Goal: Task Accomplishment & Management: Use online tool/utility

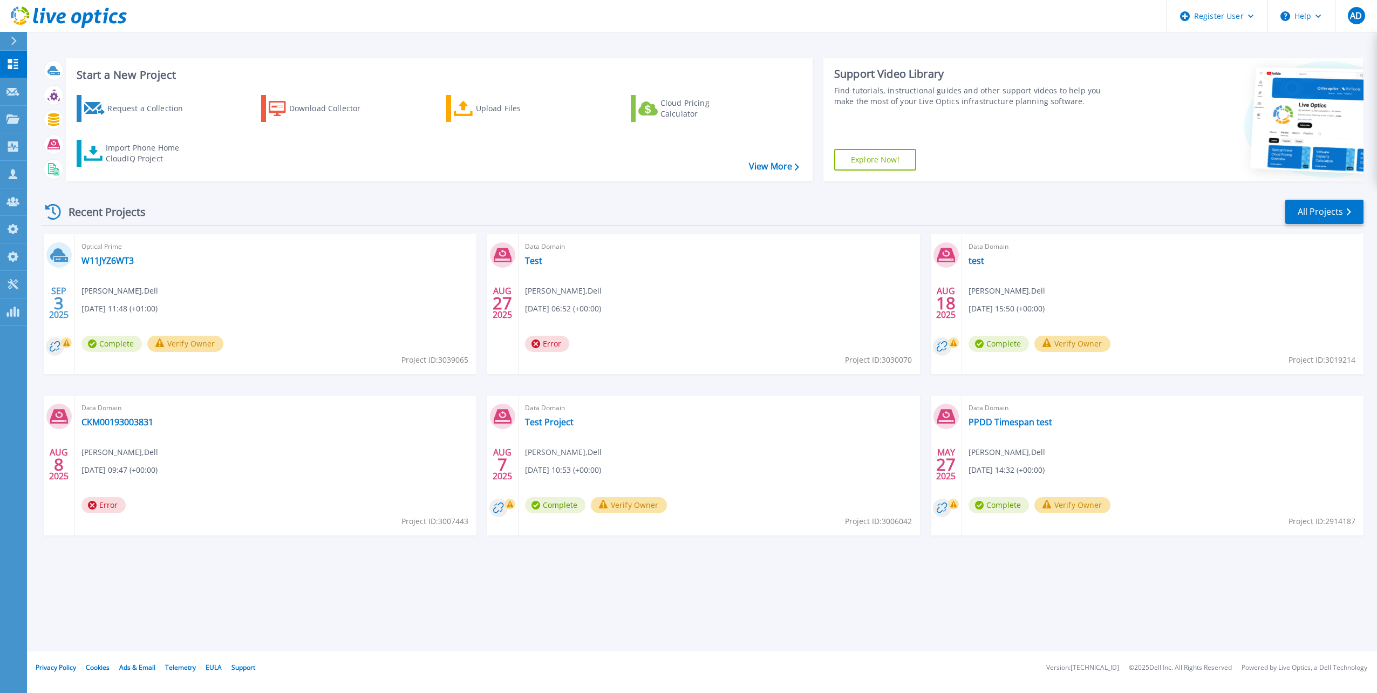
click at [0, 39] on html "Register User Help AD Dell Admin User [PERSON_NAME] [PERSON_NAME][EMAIL_ADDRESS…" at bounding box center [688, 325] width 1377 height 651
click at [7, 39] on button at bounding box center [13, 41] width 27 height 19
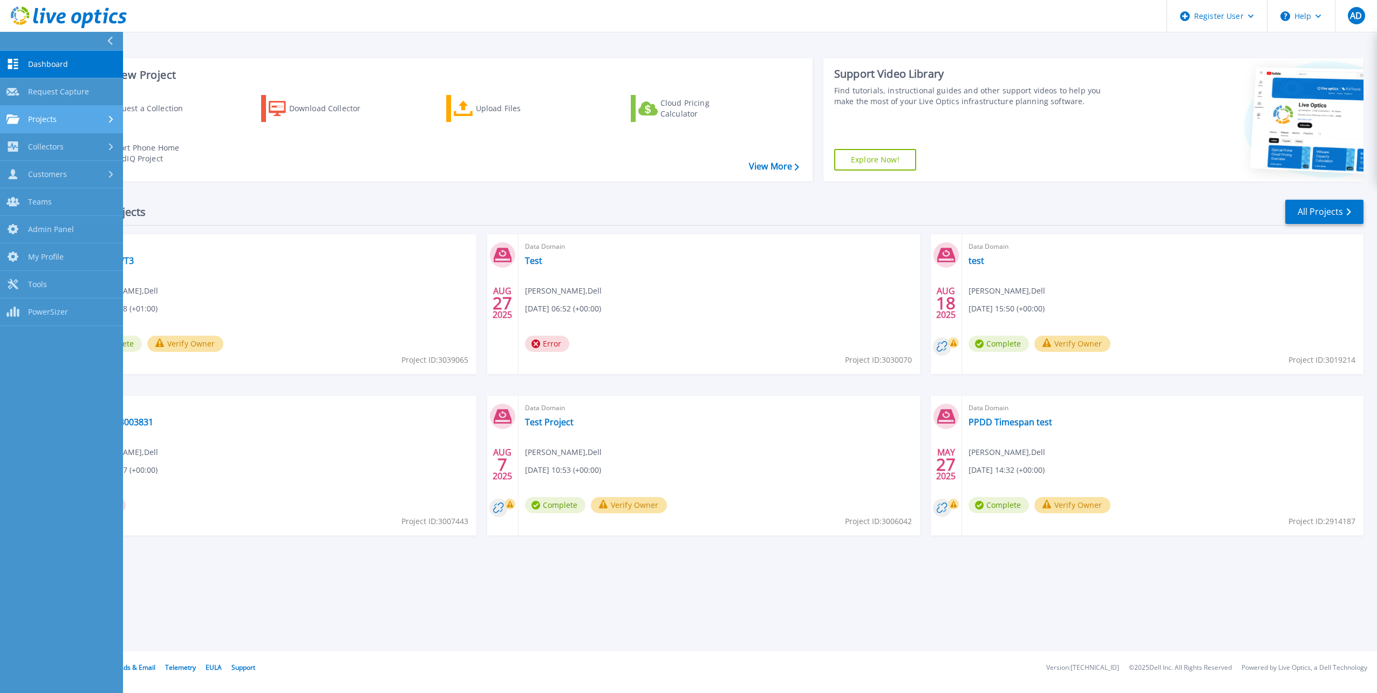
click at [65, 118] on div "Projects" at bounding box center [61, 119] width 110 height 10
click at [69, 148] on link "Search Projects" at bounding box center [61, 147] width 123 height 28
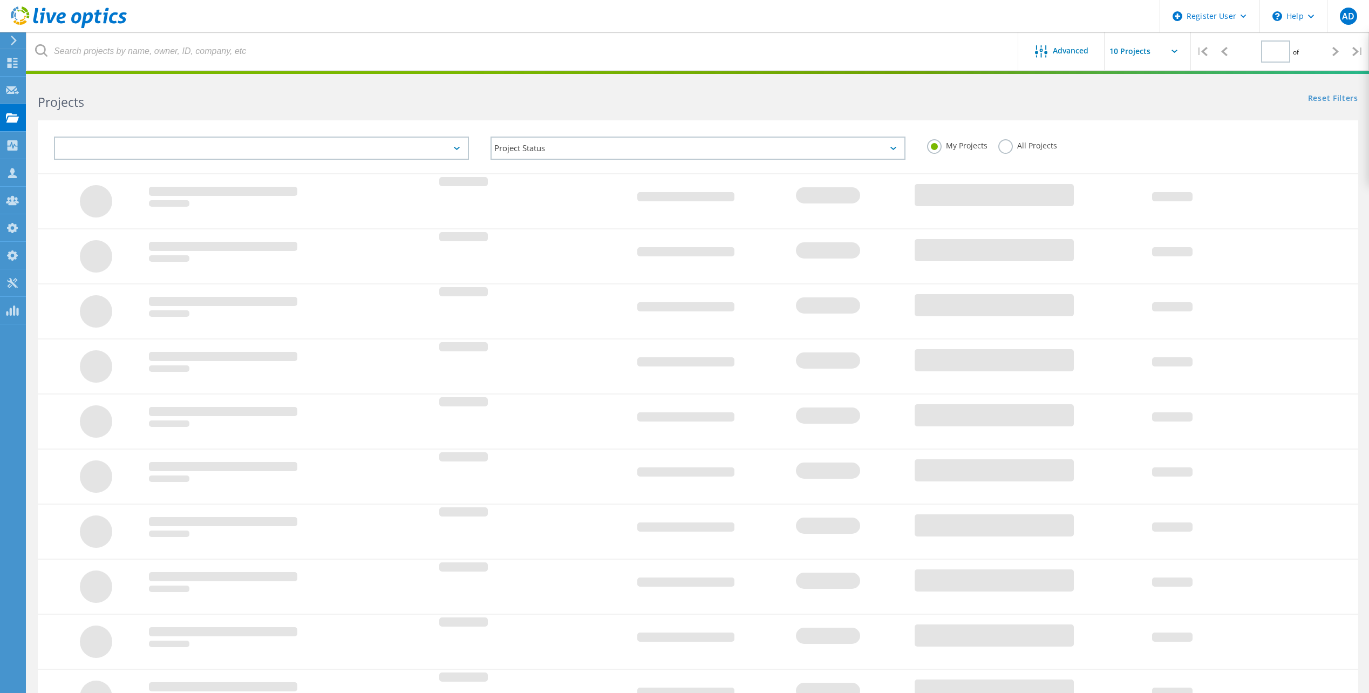
type input "1"
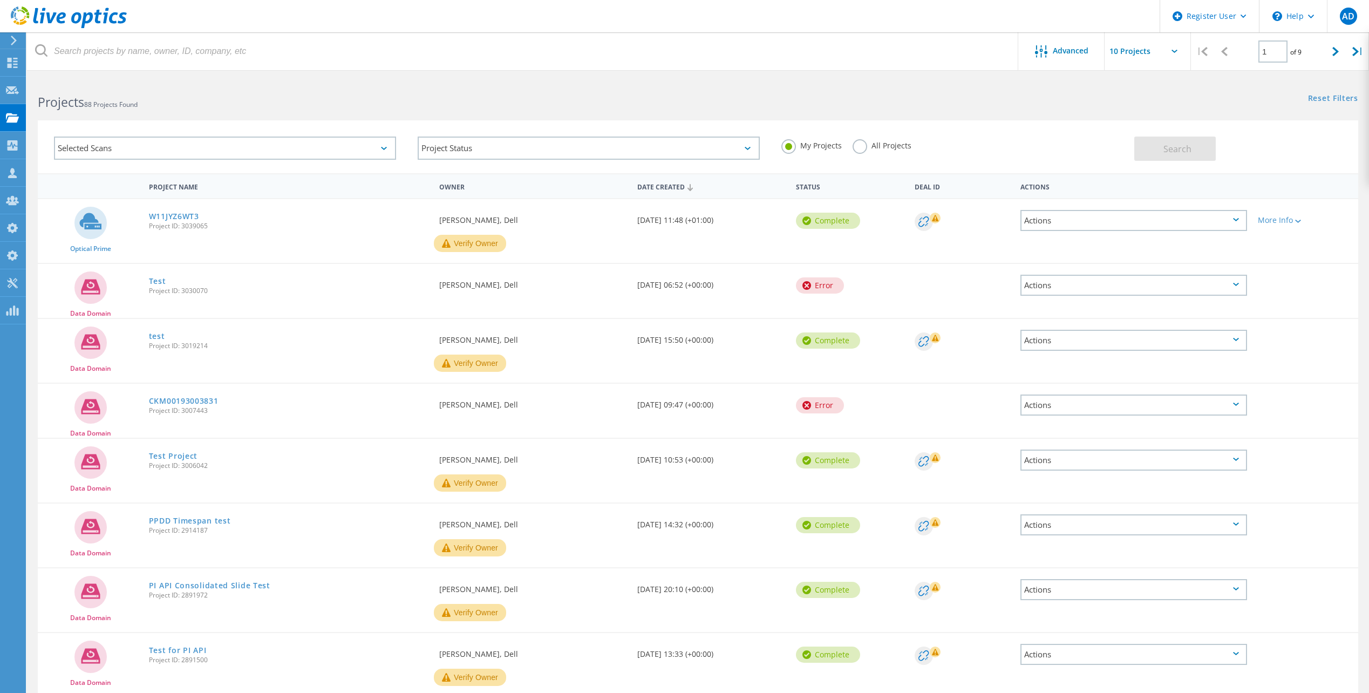
click at [222, 144] on div "Selected Scans" at bounding box center [225, 148] width 342 height 23
click at [82, 276] on label "Oracle" at bounding box center [234, 274] width 310 height 13
click at [0, 0] on input "Oracle" at bounding box center [0, 0] width 0 height 0
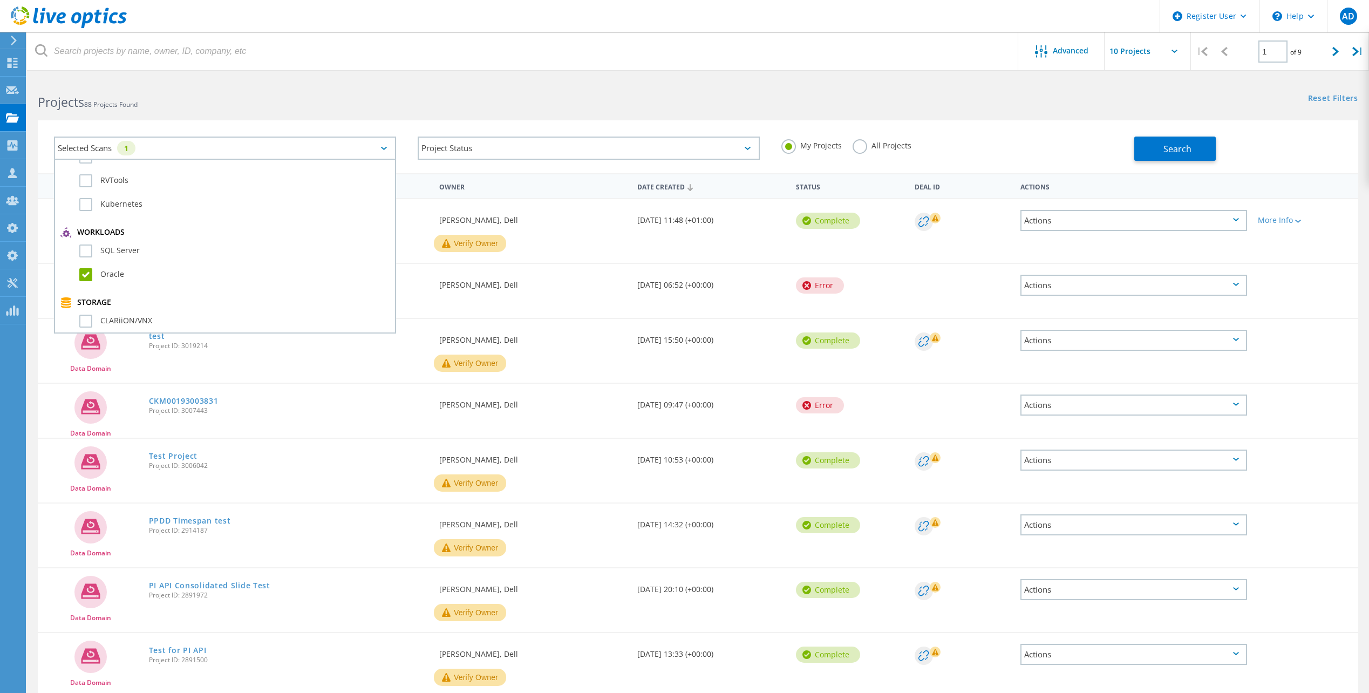
click at [862, 138] on div "My Projects All Projects" at bounding box center [953, 146] width 364 height 40
click at [861, 145] on label "All Projects" at bounding box center [882, 144] width 59 height 10
click at [0, 0] on input "All Projects" at bounding box center [0, 0] width 0 height 0
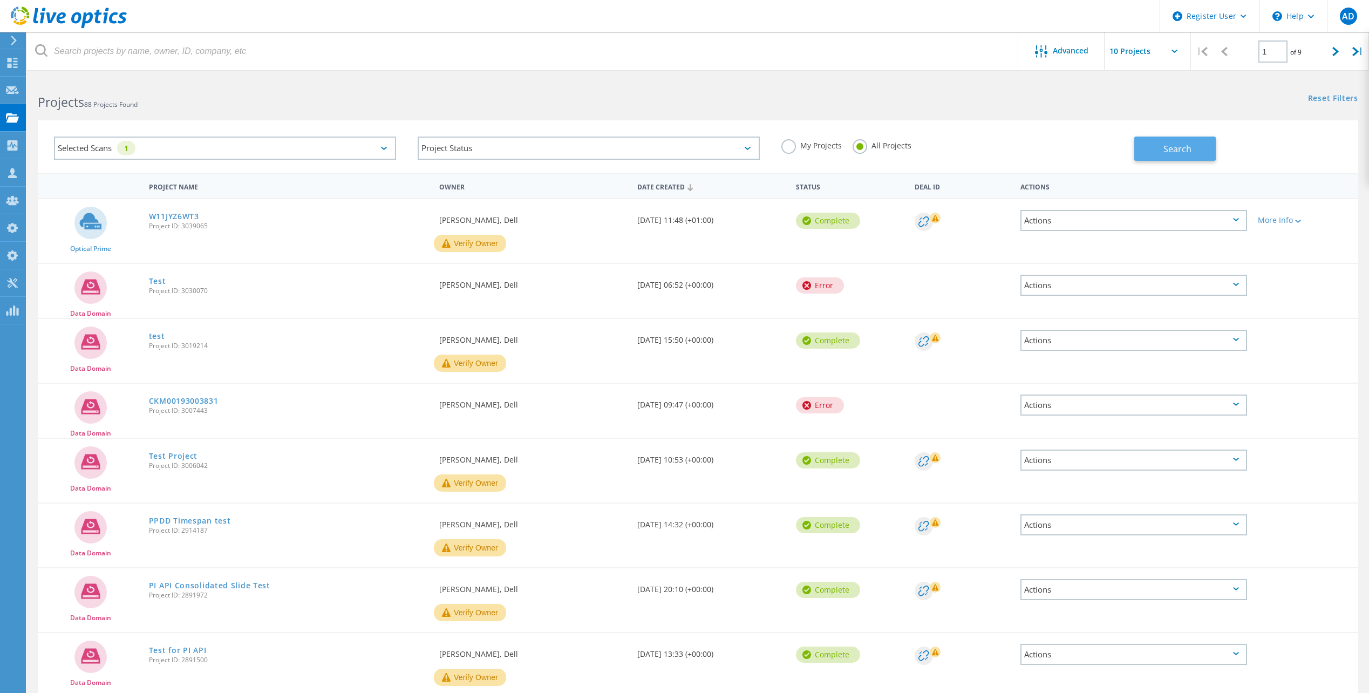
click at [1153, 143] on button "Search" at bounding box center [1174, 149] width 81 height 24
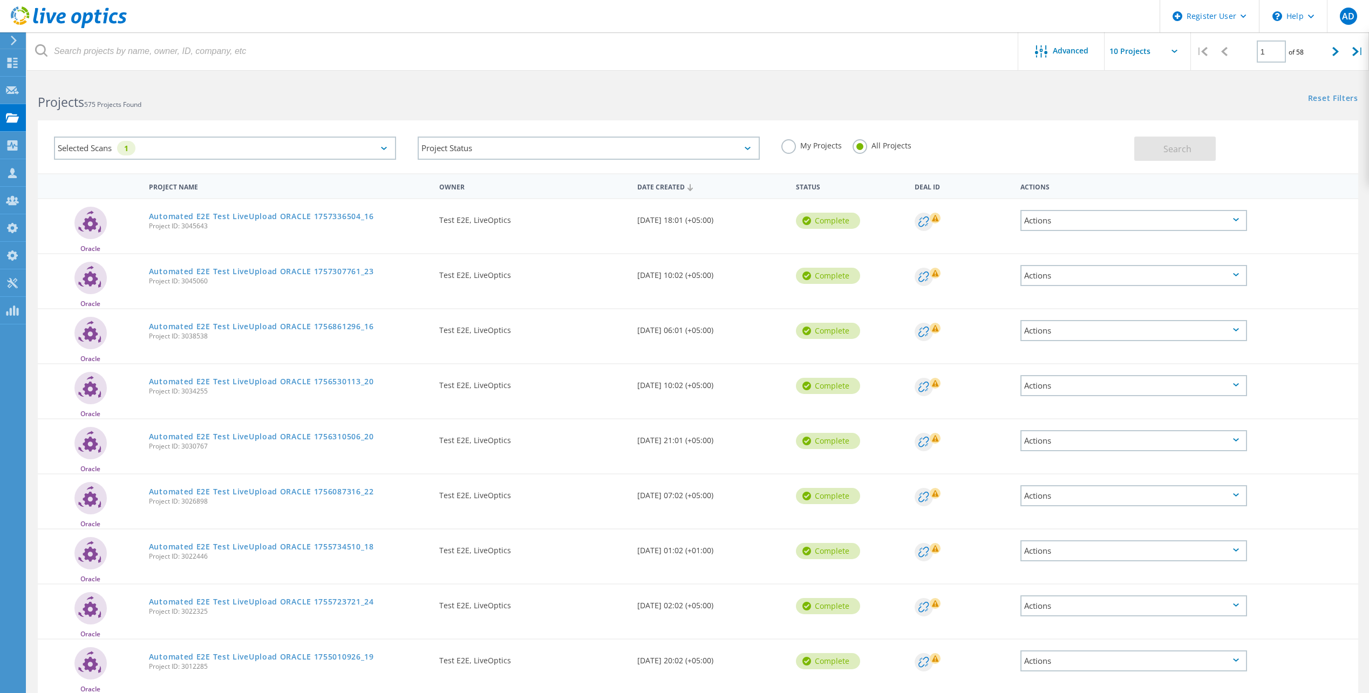
scroll to position [99, 0]
